Goal: Task Accomplishment & Management: Use online tool/utility

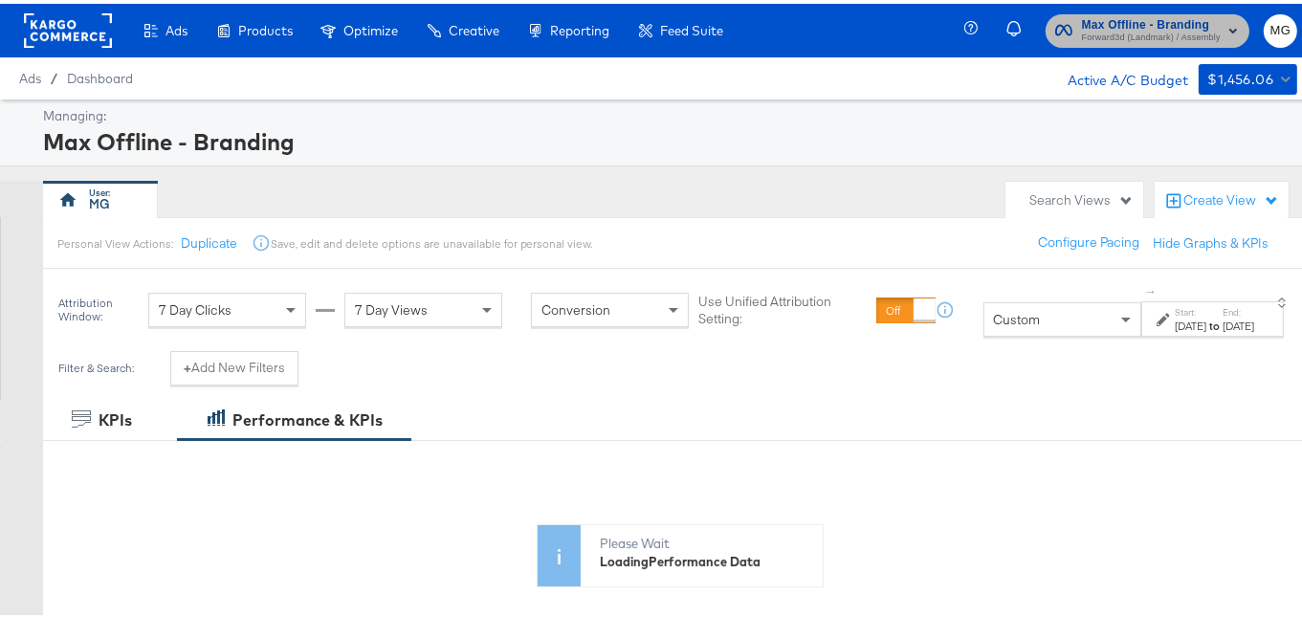
click at [1145, 34] on span "Forward3d (Landmark) / Assembly" at bounding box center [1151, 34] width 139 height 15
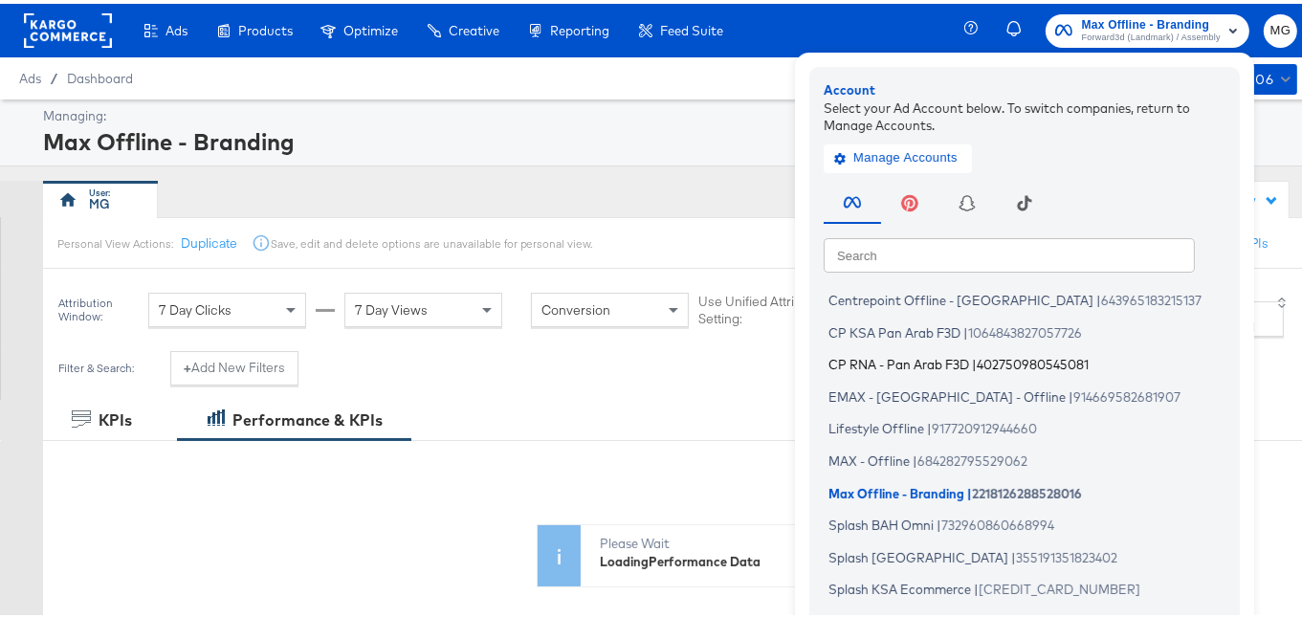
click at [911, 359] on span "CP RNA - Pan Arab F3D" at bounding box center [899, 360] width 141 height 15
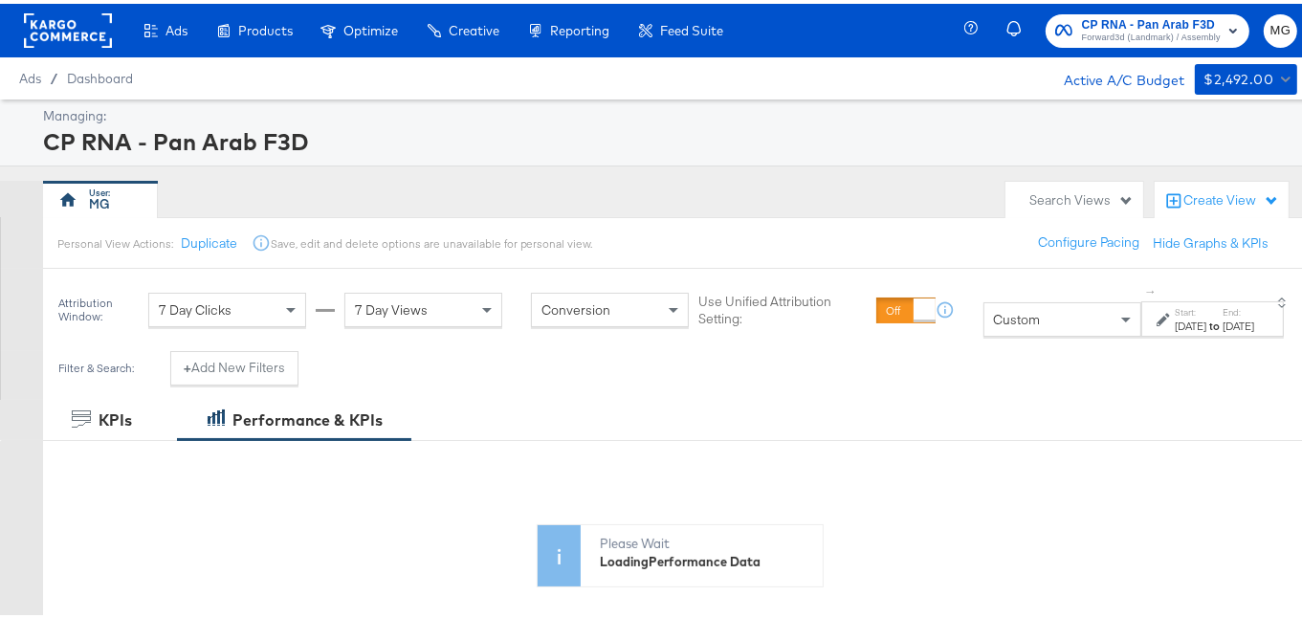
click at [1175, 321] on div "[DATE]" at bounding box center [1191, 322] width 32 height 15
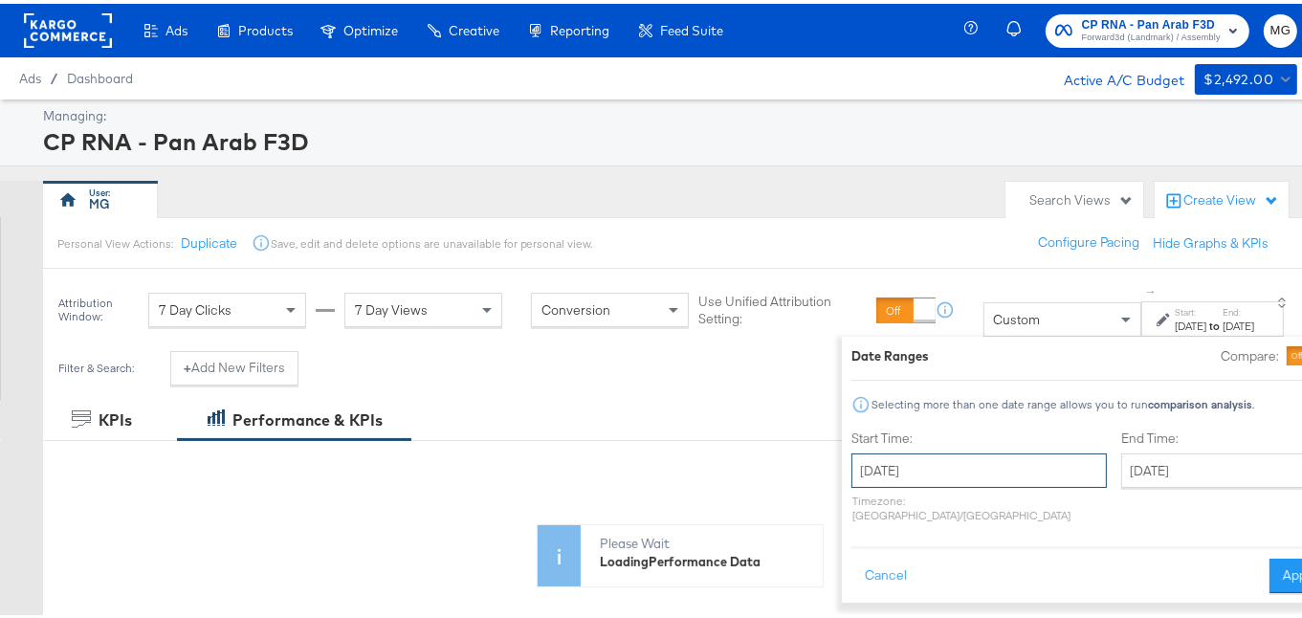
click at [913, 473] on input "[DATE]" at bounding box center [979, 467] width 255 height 34
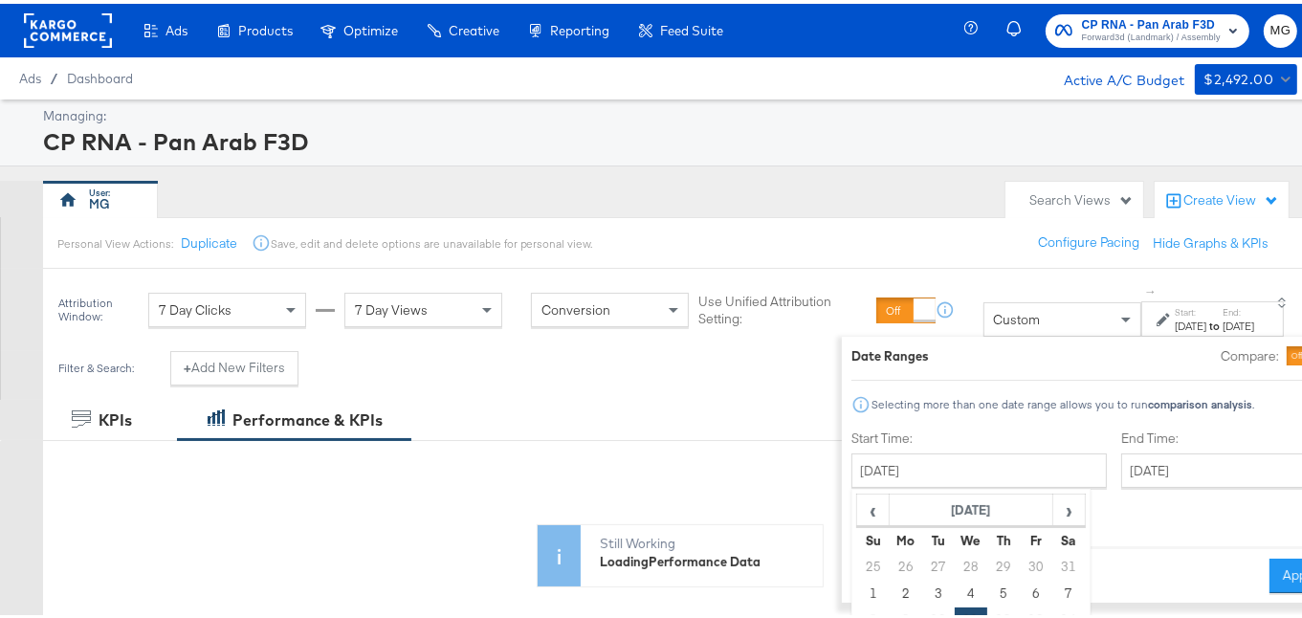
click at [994, 307] on span "Custom" at bounding box center [1017, 315] width 47 height 17
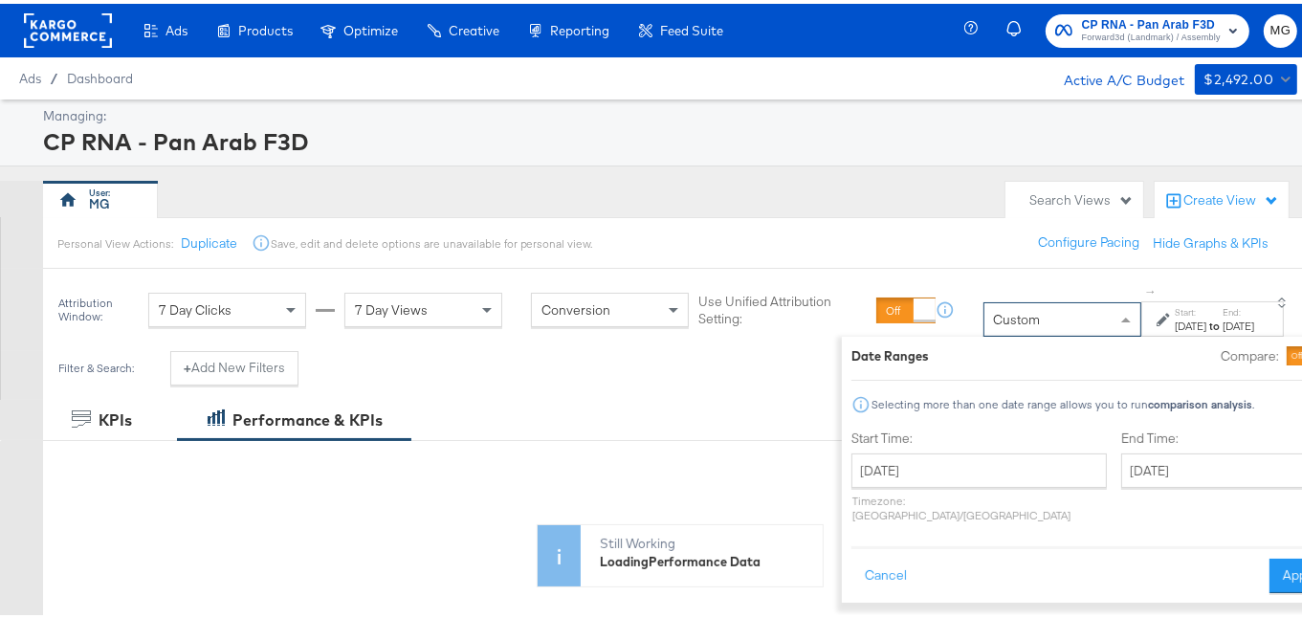
click at [1117, 321] on span at bounding box center [1129, 315] width 24 height 33
click at [1117, 315] on span at bounding box center [1129, 315] width 24 height 33
click at [852, 558] on button "Cancel" at bounding box center [886, 572] width 69 height 34
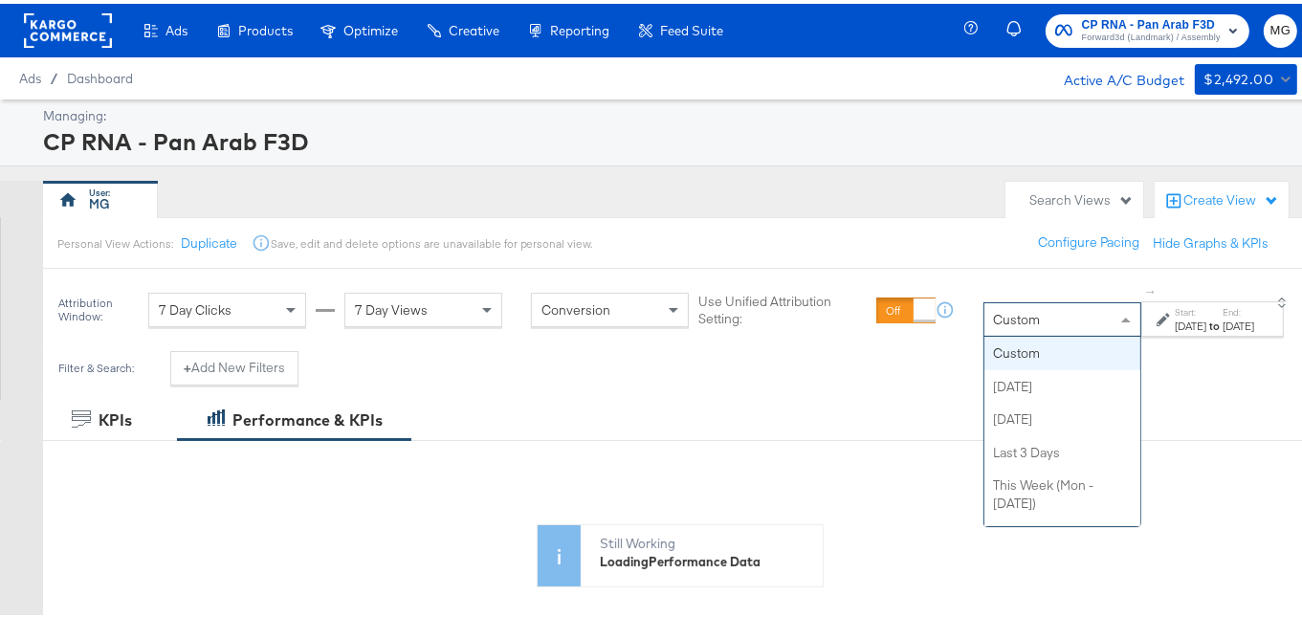
click at [1117, 324] on span at bounding box center [1129, 315] width 24 height 33
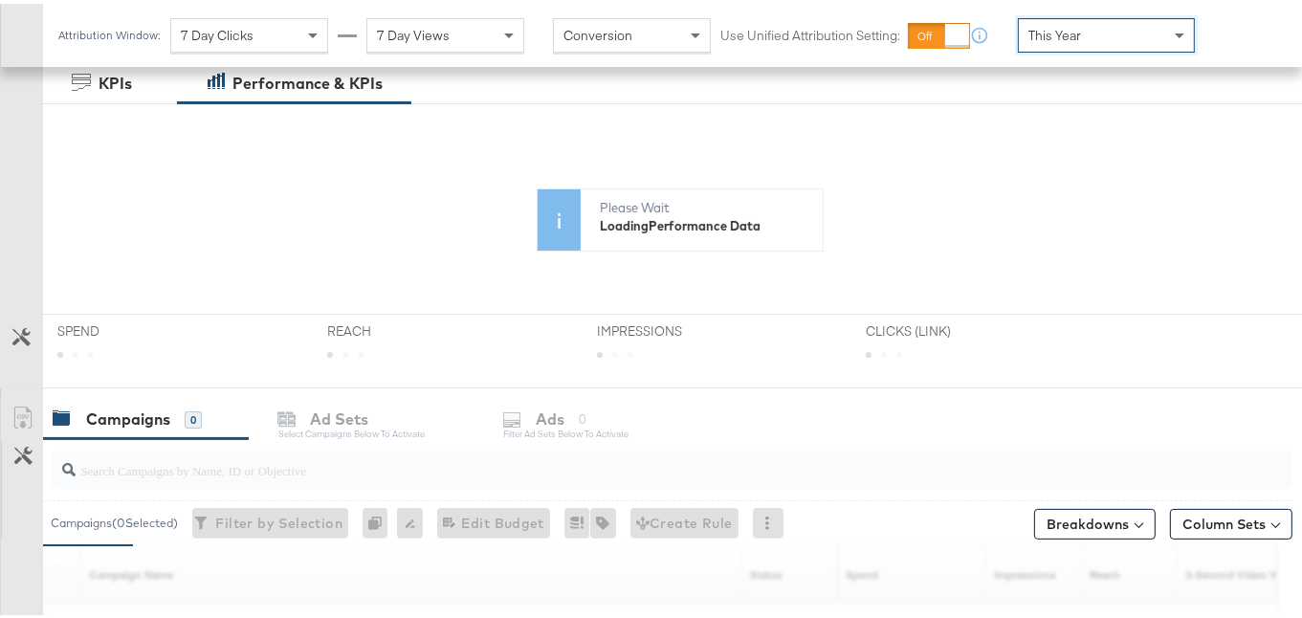
scroll to position [428, 0]
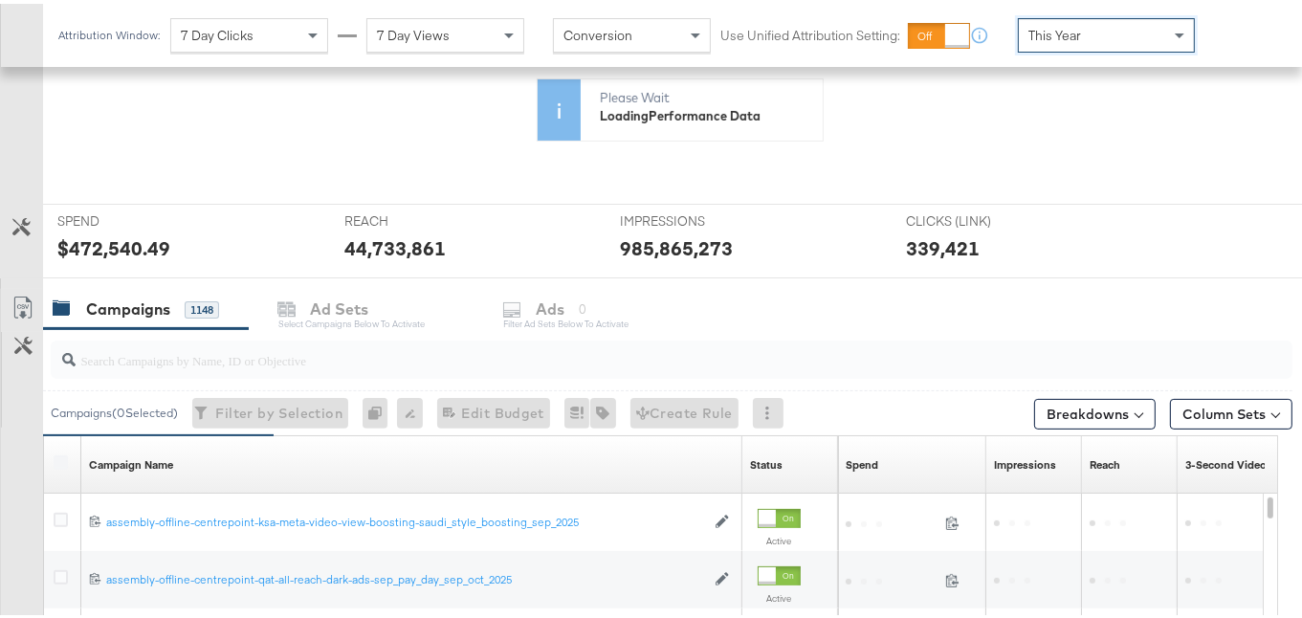
click at [249, 373] on div at bounding box center [672, 356] width 1242 height 46
click at [228, 361] on input "search" at bounding box center [629, 348] width 1107 height 37
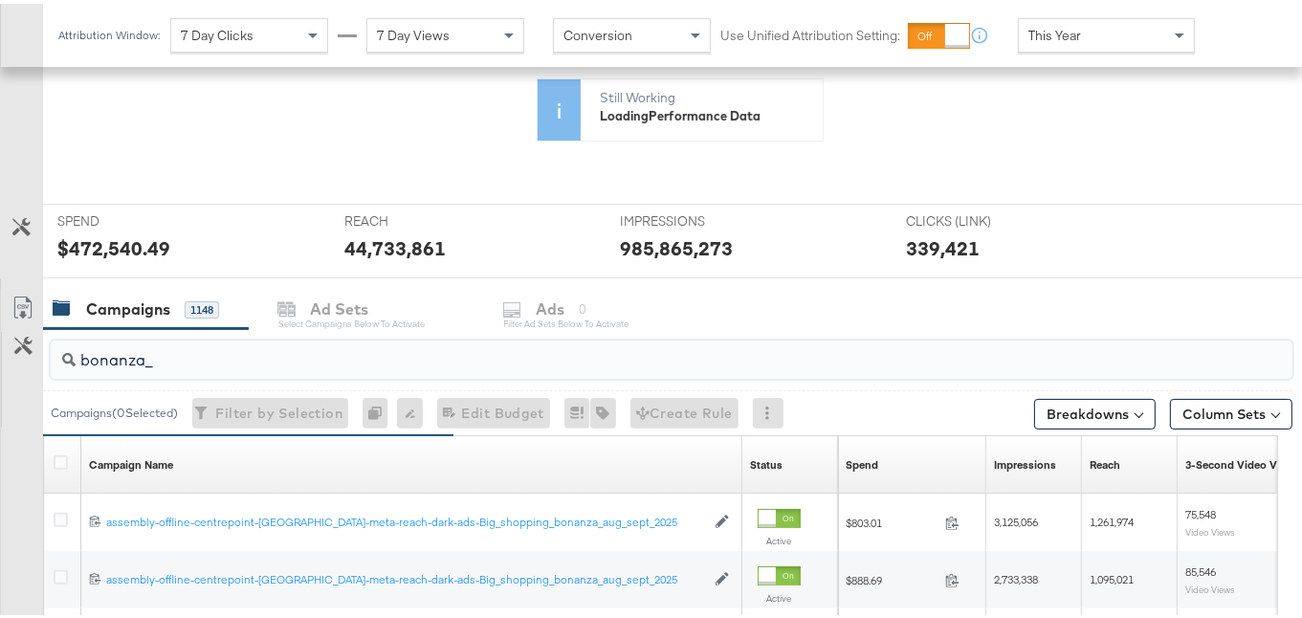
type input "bonanza_"
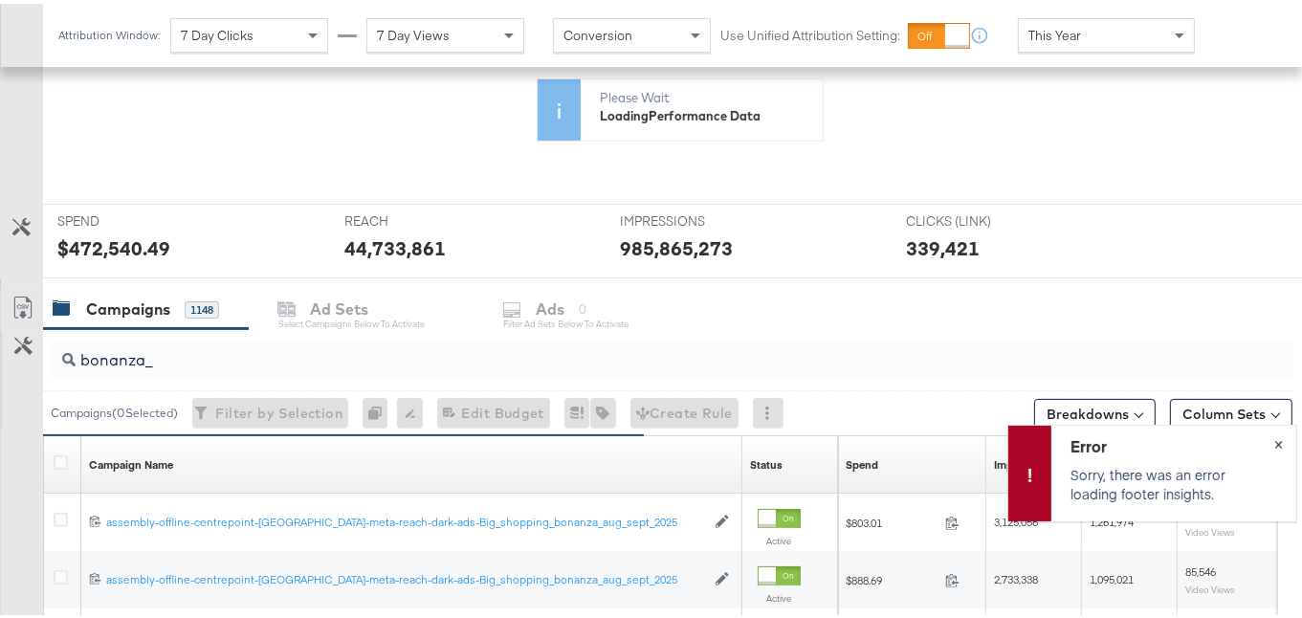
click at [1266, 436] on button "×" at bounding box center [1278, 439] width 35 height 34
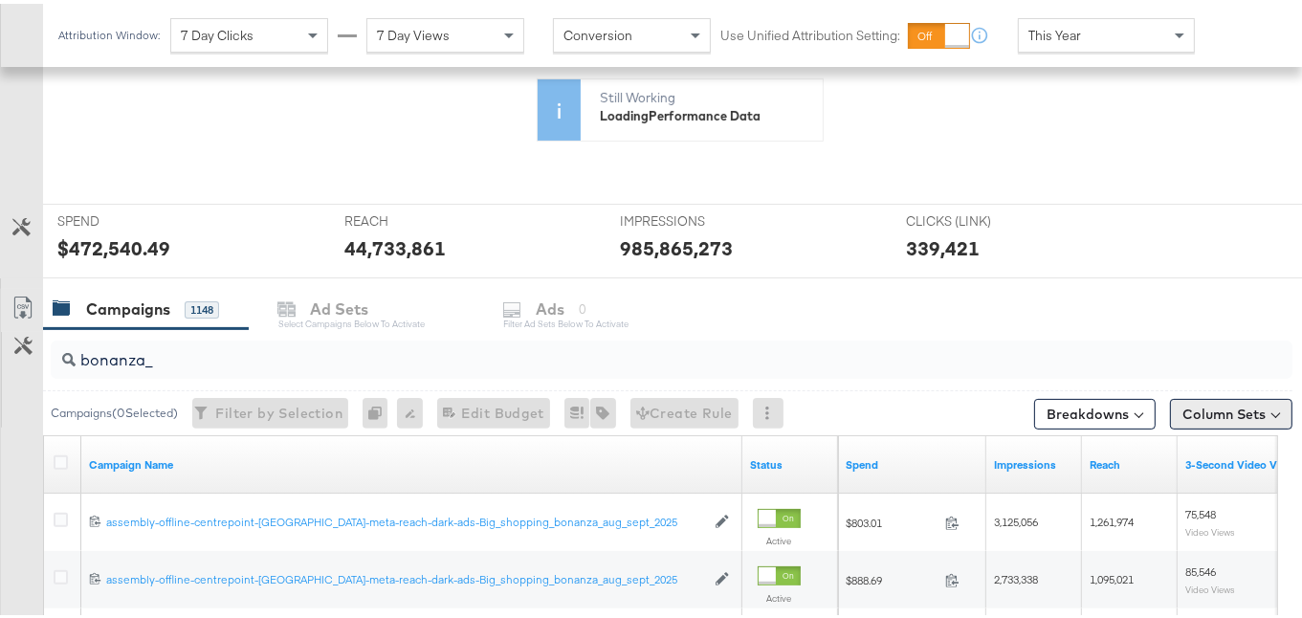
click at [1179, 409] on button "Column Sets" at bounding box center [1231, 410] width 122 height 31
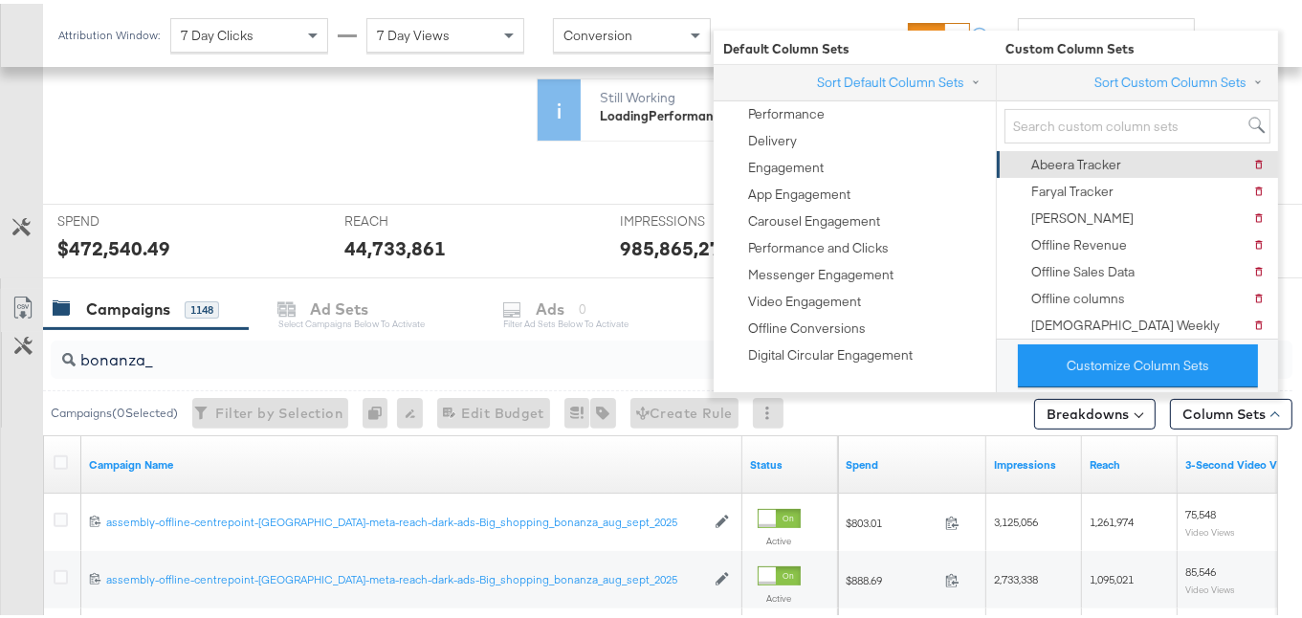
click at [1113, 163] on div "Abeera Tracker" at bounding box center [1076, 161] width 90 height 18
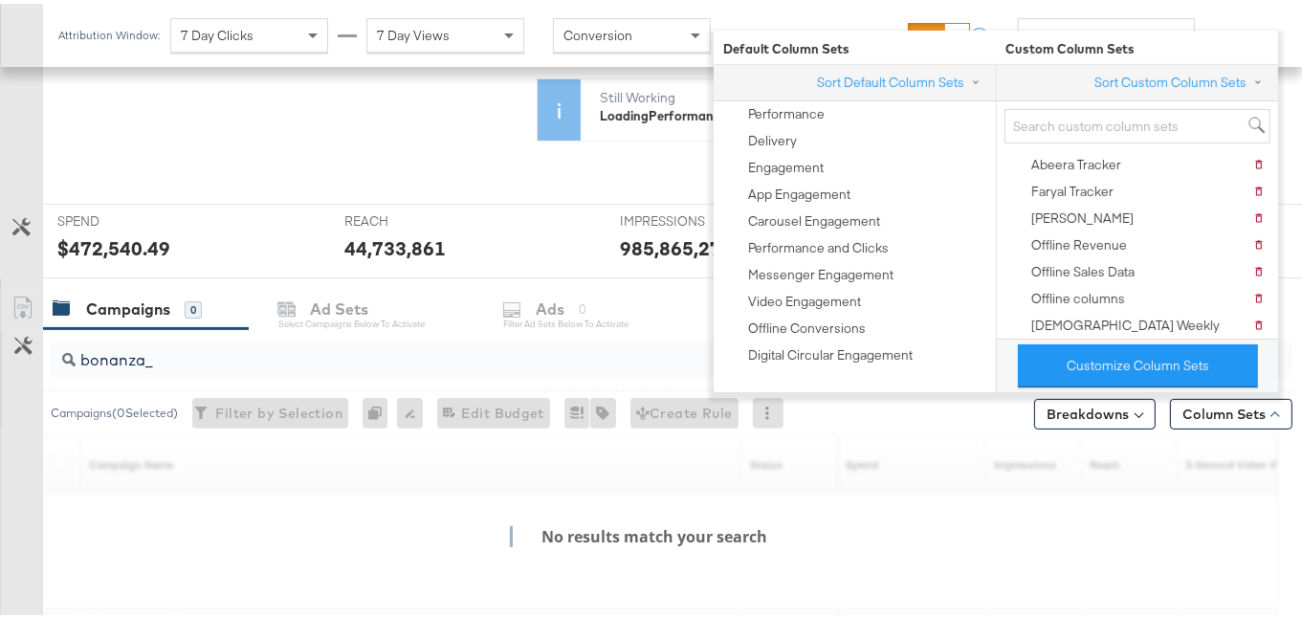
click at [1295, 288] on div at bounding box center [1305, 305] width 24 height 41
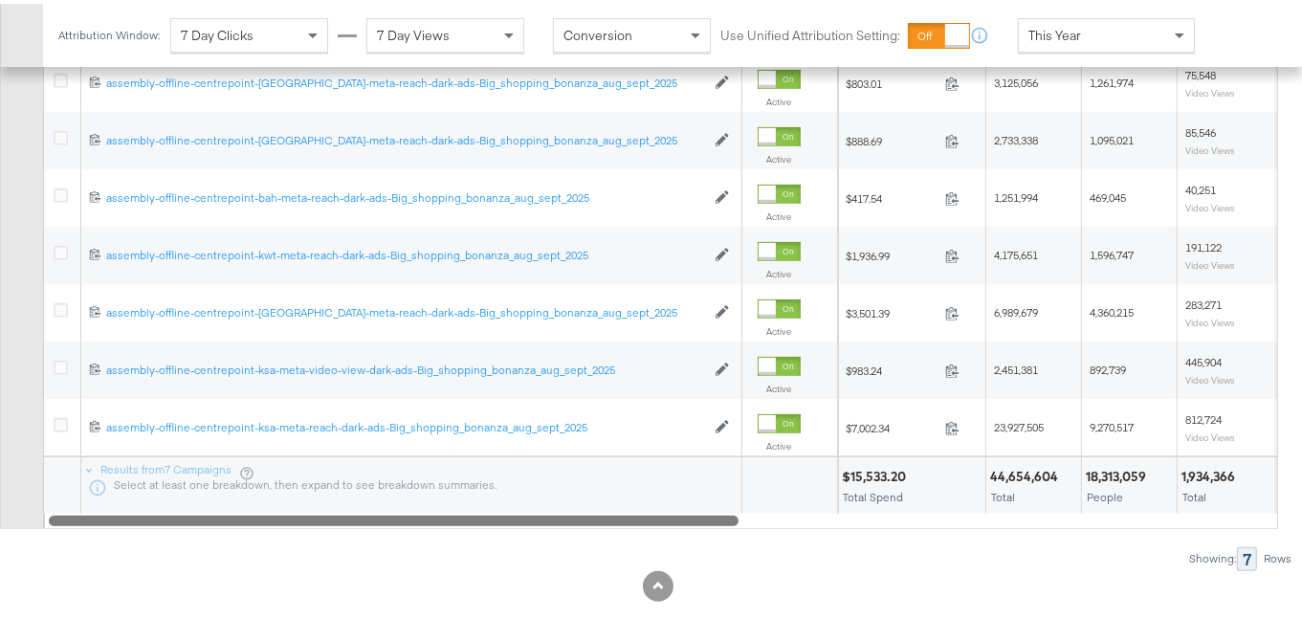
scroll to position [882, 0]
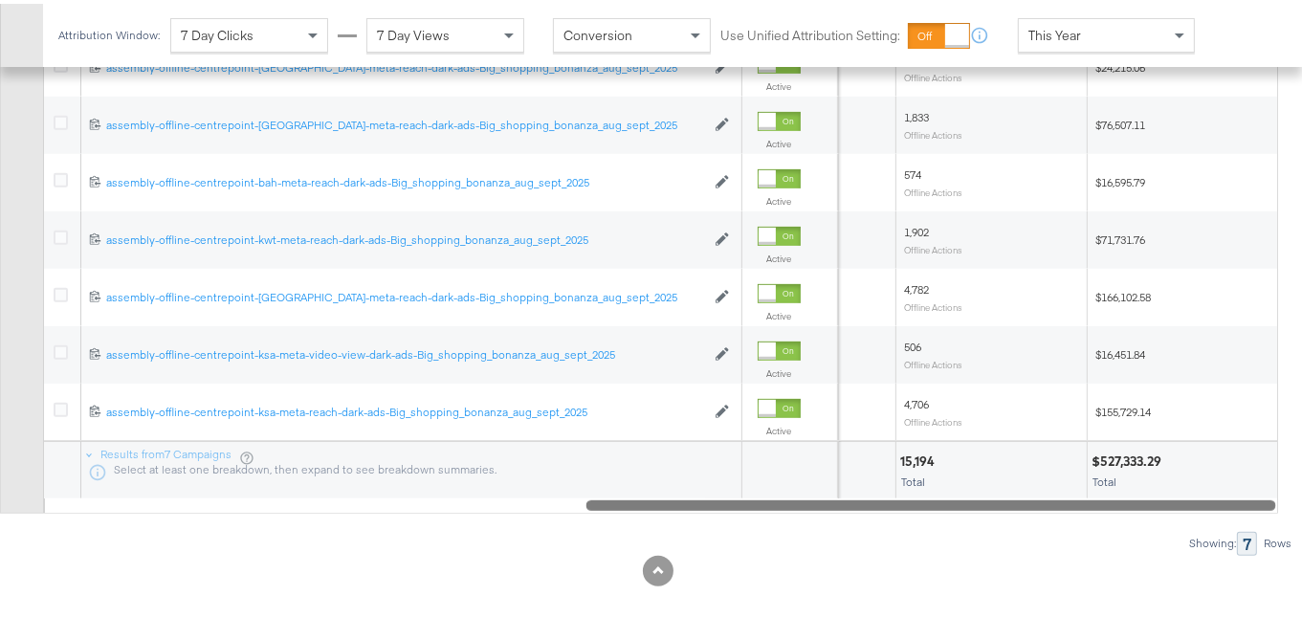
drag, startPoint x: 678, startPoint y: 498, endPoint x: 1315, endPoint y: 503, distance: 636.3
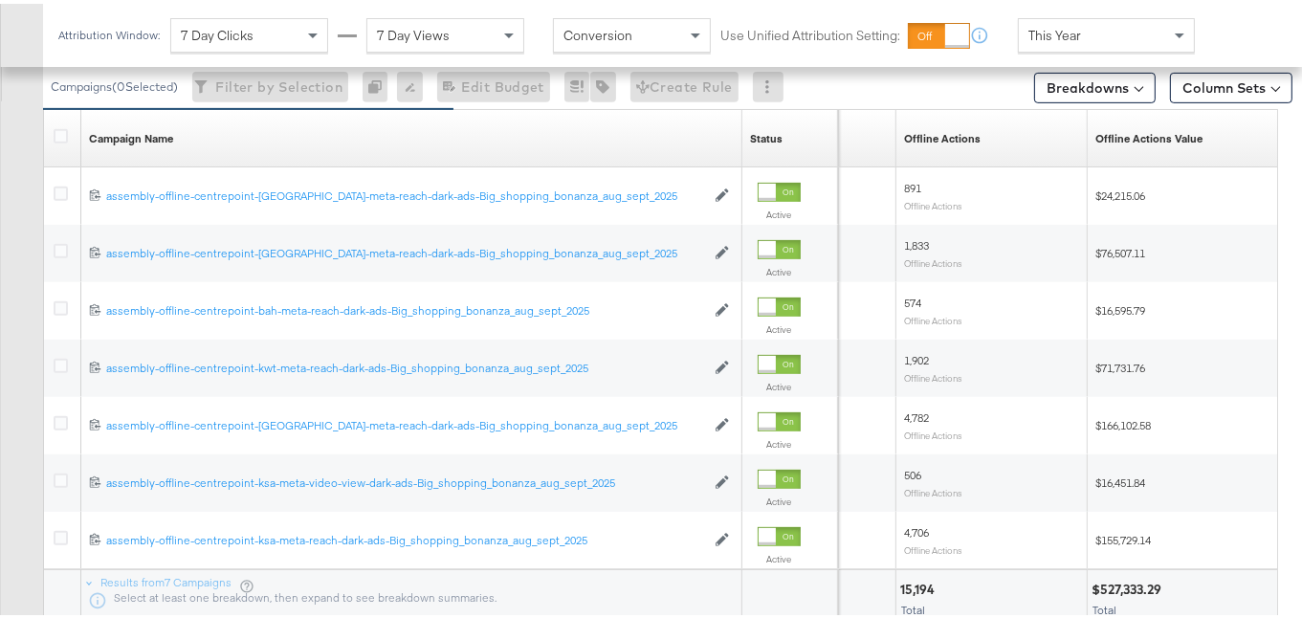
scroll to position [896, 0]
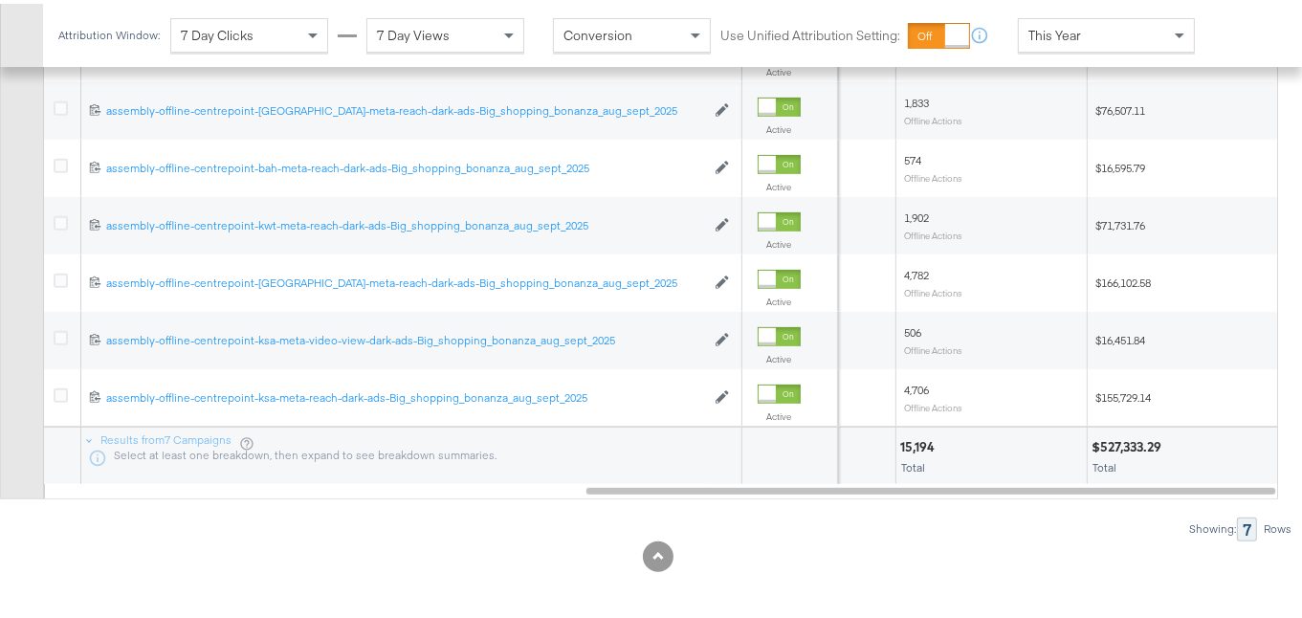
click at [1146, 434] on div "$527,333.29" at bounding box center [1130, 443] width 76 height 18
copy div "527,333.29"
